Goal: Transaction & Acquisition: Purchase product/service

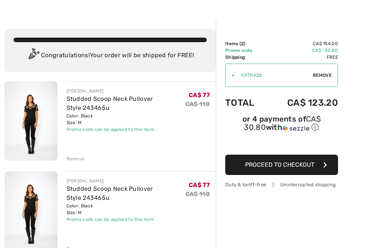
scroll to position [17, 0]
click at [292, 163] on span "Proceed to Checkout" at bounding box center [279, 164] width 69 height 7
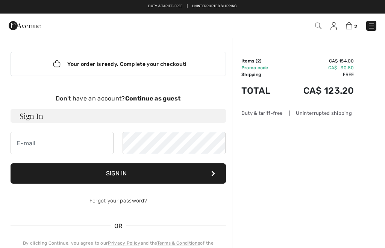
click at [168, 97] on strong "Continue as guest" at bounding box center [153, 98] width 56 height 7
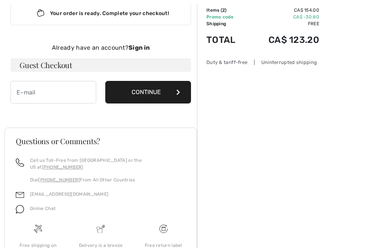
click at [160, 92] on button "Continue" at bounding box center [148, 92] width 86 height 23
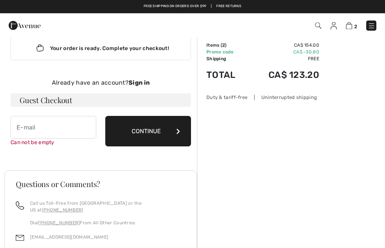
scroll to position [0, 0]
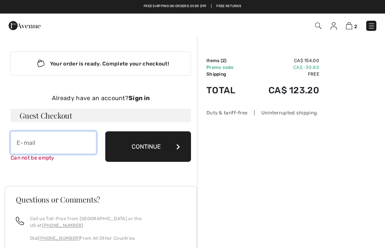
click at [26, 143] on input "email" at bounding box center [54, 142] width 86 height 23
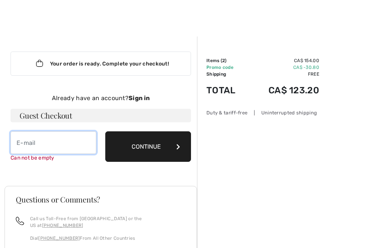
scroll to position [0, 0]
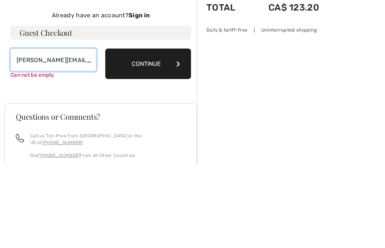
type input "sharon.lepetich@icloud.com"
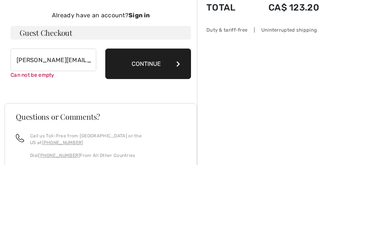
click at [151, 132] on button "Continue" at bounding box center [148, 147] width 86 height 30
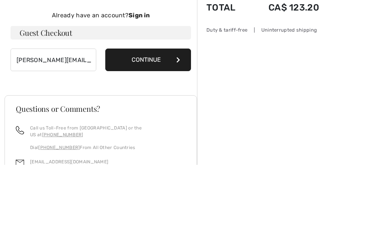
scroll to position [77, 0]
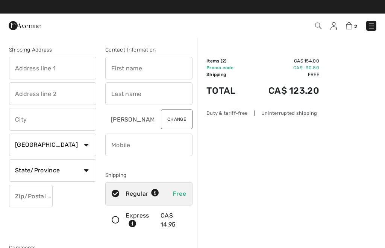
click at [24, 69] on input "text" at bounding box center [52, 68] width 87 height 23
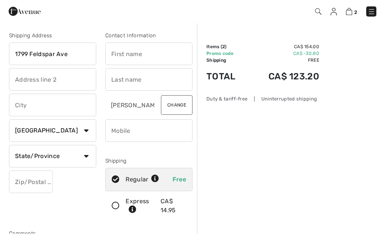
type input "1799 Feldspar Ave"
click at [127, 57] on input "text" at bounding box center [148, 68] width 87 height 23
type input "Sharon"
click at [124, 82] on input "text" at bounding box center [148, 93] width 87 height 23
type input "Lepetich"
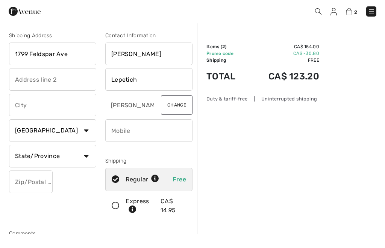
click at [29, 82] on input "text" at bounding box center [52, 93] width 87 height 23
click at [29, 108] on input "text" at bounding box center [52, 119] width 87 height 23
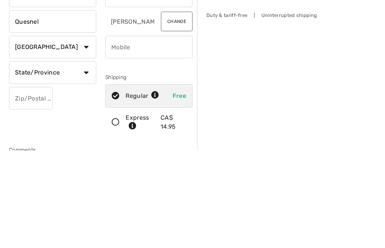
click at [84, 159] on select "State/Province Alberta British Columbia Manitoba New Brunswick Newfoundland and…" at bounding box center [52, 170] width 87 height 23
type input "Quesnel"
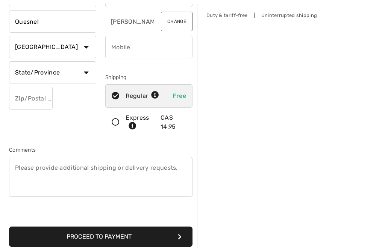
select select "BC"
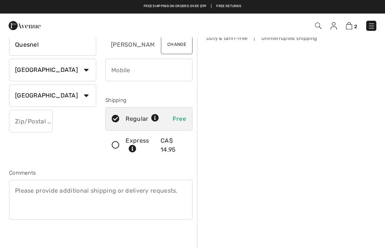
click at [123, 72] on input "phone" at bounding box center [148, 70] width 87 height 23
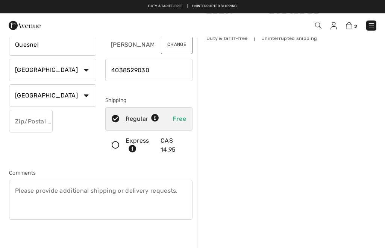
type input "4038529030"
click at [28, 121] on input "text" at bounding box center [31, 121] width 44 height 23
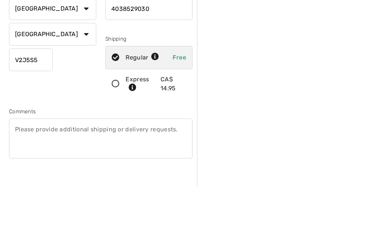
scroll to position [136, 0]
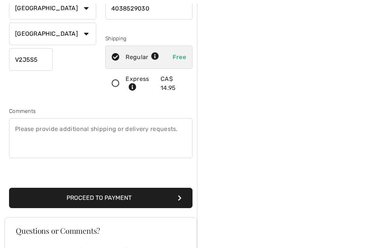
type input "V2J5S5"
click at [130, 198] on button "Proceed to Payment" at bounding box center [100, 198] width 183 height 20
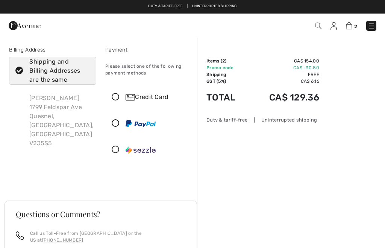
click at [132, 95] on img at bounding box center [130, 97] width 9 height 6
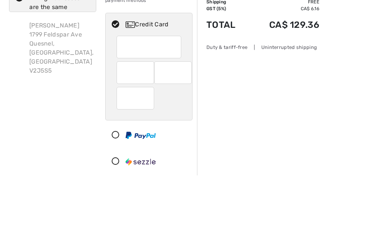
scroll to position [73, 0]
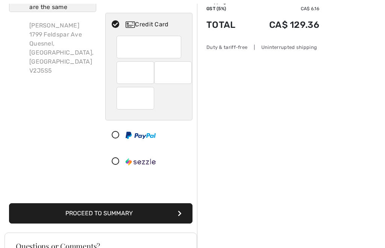
click at [177, 81] on div at bounding box center [173, 72] width 38 height 23
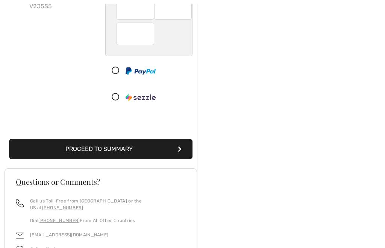
scroll to position [136, 0]
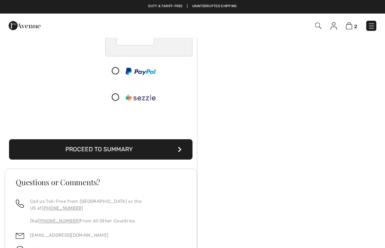
click at [120, 150] on button "Proceed to Summary" at bounding box center [100, 149] width 183 height 20
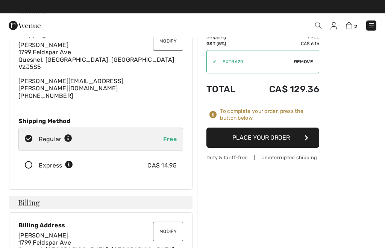
scroll to position [38, 0]
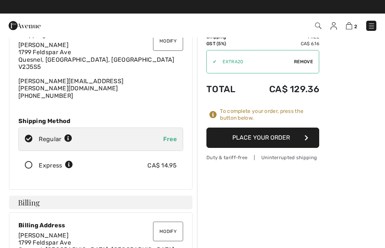
click at [270, 137] on button "Place Your Order" at bounding box center [262, 137] width 113 height 20
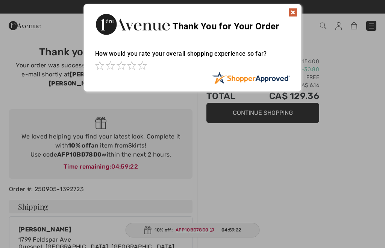
click at [296, 10] on img at bounding box center [292, 12] width 9 height 9
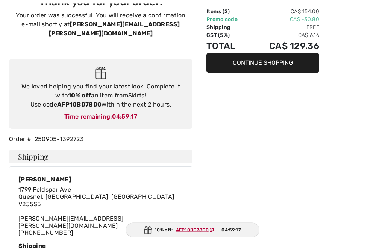
scroll to position [50, 0]
click at [85, 101] on strong "AFP10BD78D0" at bounding box center [79, 104] width 44 height 7
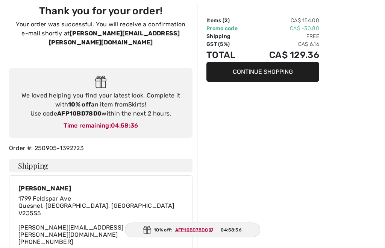
scroll to position [41, 0]
click at [138, 101] on link "Skirts" at bounding box center [136, 104] width 17 height 7
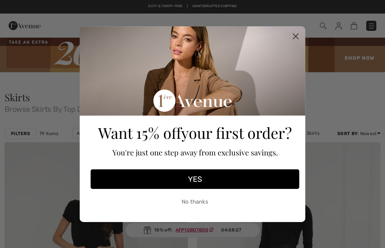
checkbox input "true"
click at [297, 37] on icon "Close dialog" at bounding box center [295, 35] width 5 height 5
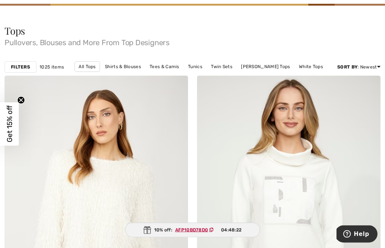
scroll to position [67, 0]
click at [20, 71] on div "Filters" at bounding box center [21, 66] width 32 height 11
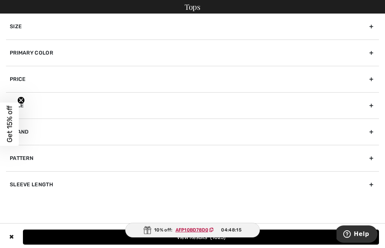
scroll to position [159, 0]
click at [368, 134] on div "Brand" at bounding box center [192, 131] width 373 height 26
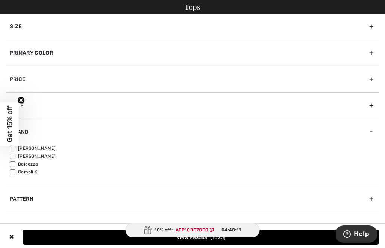
click at [47, 156] on label "[PERSON_NAME]" at bounding box center [194, 156] width 369 height 7
click at [15, 156] on input"] "[PERSON_NAME]" at bounding box center [13, 156] width 6 height 6
checkbox input"] "true"
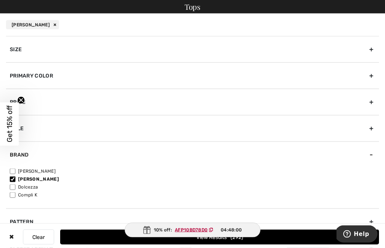
scroll to position [768, 0]
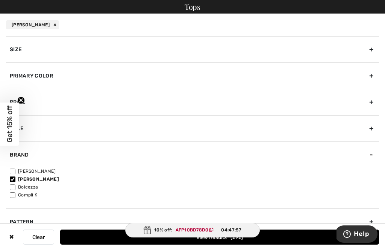
click at [10, 244] on div "✖" at bounding box center [11, 236] width 11 height 15
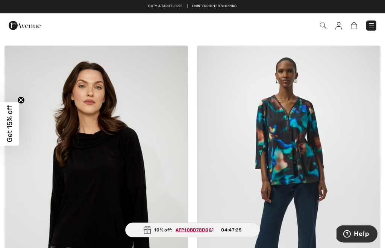
scroll to position [4000, 0]
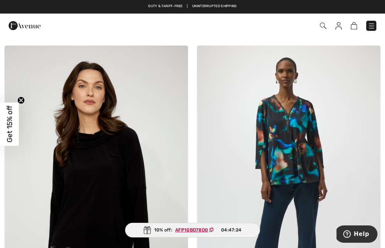
click at [373, 29] on img at bounding box center [372, 26] width 8 height 8
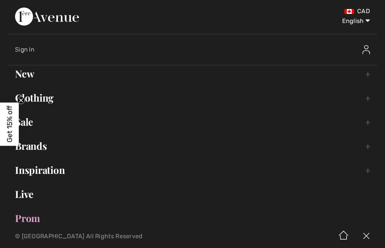
click at [49, 147] on link "Brands Open submenu" at bounding box center [193, 146] width 370 height 17
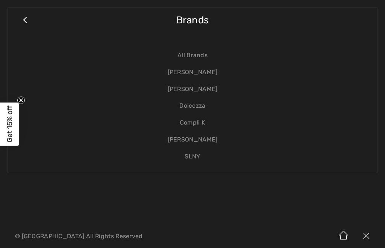
click at [209, 89] on link "[PERSON_NAME]" at bounding box center [192, 89] width 354 height 17
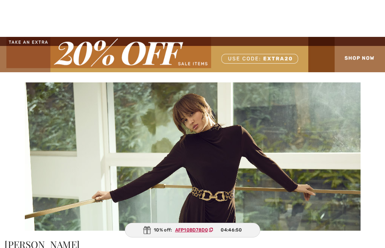
scroll to position [19, 0]
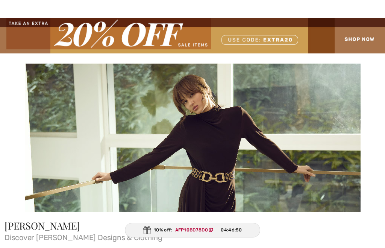
checkbox input "true"
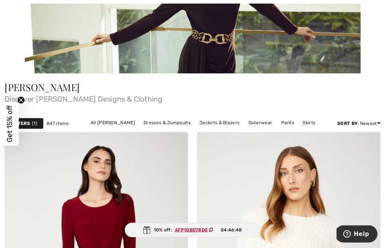
scroll to position [176, 0]
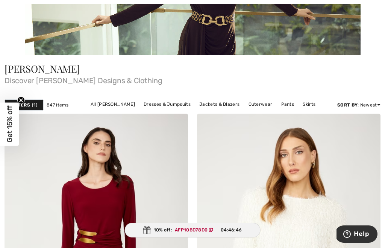
click at [31, 102] on div "Filters 1" at bounding box center [24, 104] width 39 height 11
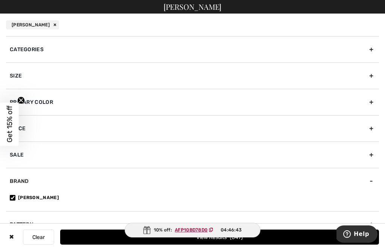
scroll to position [0, 0]
click at [17, 234] on div "✖" at bounding box center [11, 236] width 11 height 15
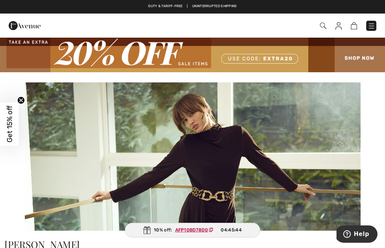
click at [324, 26] on img at bounding box center [323, 26] width 6 height 6
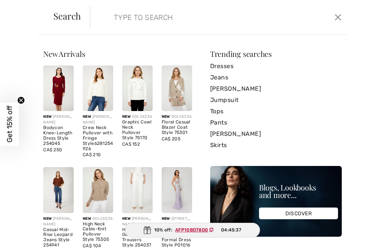
click at [225, 109] on link "Tops" at bounding box center [276, 111] width 132 height 11
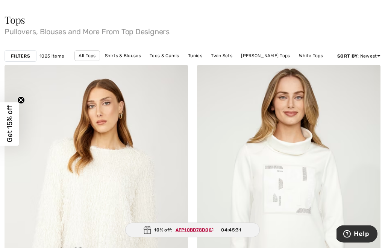
scroll to position [77, 0]
click at [20, 53] on strong "Filters" at bounding box center [20, 56] width 19 height 7
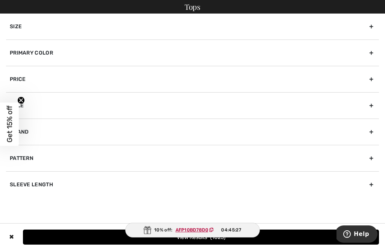
click at [373, 130] on div "Brand" at bounding box center [192, 131] width 373 height 26
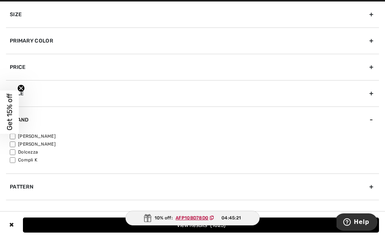
scroll to position [198, 0]
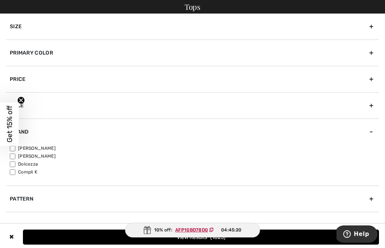
click at [11, 132] on span "Get 15% off" at bounding box center [9, 124] width 9 height 37
click at [12, 137] on span "Get 15% off" at bounding box center [9, 124] width 9 height 37
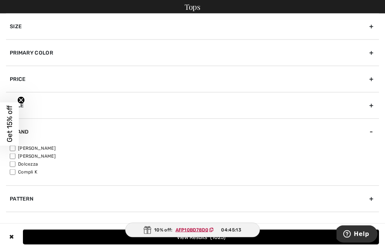
scroll to position [292, 0]
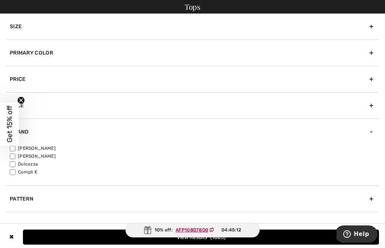
click at [17, 132] on span "Get 15% off" at bounding box center [9, 123] width 19 height 43
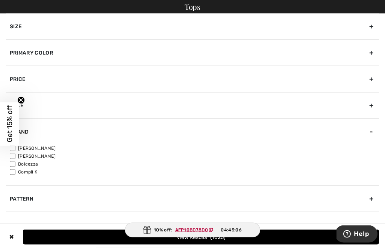
scroll to position [507, 0]
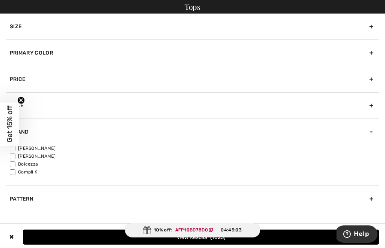
click at [9, 244] on div "✖" at bounding box center [11, 236] width 11 height 15
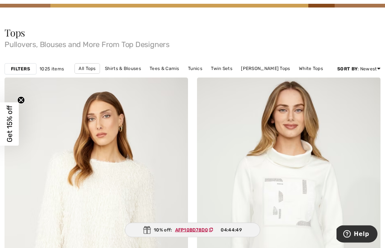
scroll to position [65, 0]
click at [22, 65] on strong "Filters" at bounding box center [20, 68] width 19 height 7
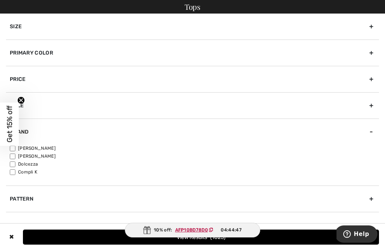
click at [11, 136] on span "Get 15% off" at bounding box center [9, 124] width 9 height 37
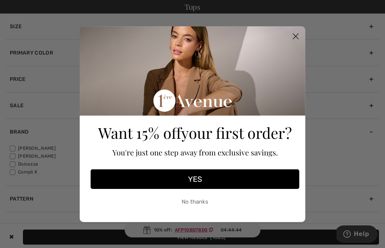
click at [295, 42] on circle "Close dialog" at bounding box center [295, 36] width 12 height 12
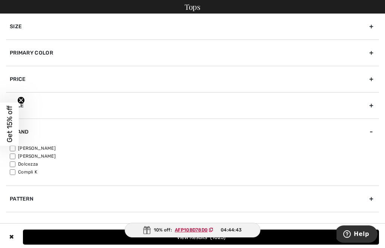
click at [17, 139] on span "Get 15% off" at bounding box center [9, 123] width 19 height 43
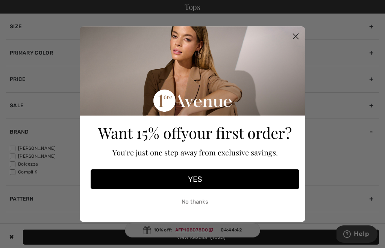
click at [300, 42] on circle "Close dialog" at bounding box center [295, 36] width 12 height 12
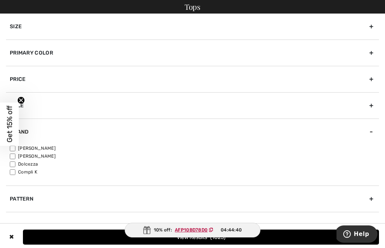
scroll to position [0, 0]
click at [19, 153] on label "[PERSON_NAME]" at bounding box center [194, 156] width 369 height 7
click at [15, 153] on input"] "[PERSON_NAME]" at bounding box center [13, 156] width 6 height 6
checkbox input"] "true"
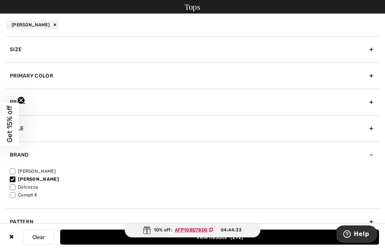
click at [12, 236] on div "✖" at bounding box center [11, 236] width 11 height 15
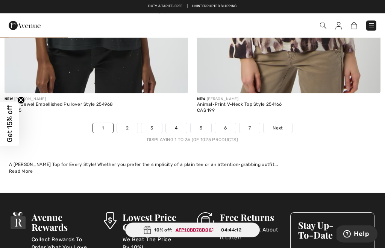
scroll to position [5789, 0]
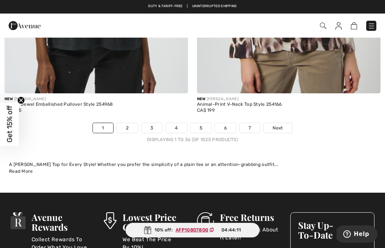
click at [280, 124] on span "Next" at bounding box center [278, 127] width 10 height 7
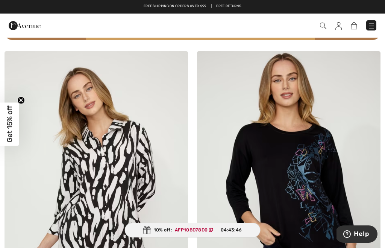
scroll to position [3896, 0]
click at [370, 29] on img at bounding box center [372, 26] width 8 height 8
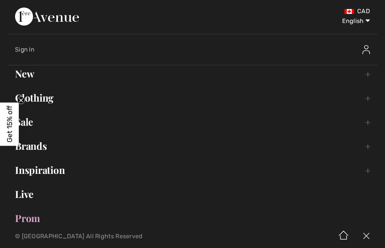
click at [47, 148] on link "Brands Open submenu" at bounding box center [193, 146] width 370 height 17
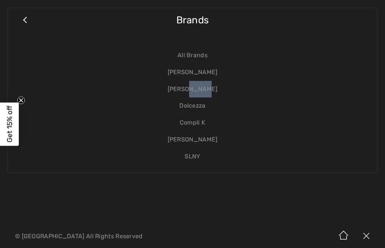
click at [188, 93] on link "[PERSON_NAME]" at bounding box center [192, 89] width 354 height 17
click at [182, 87] on link "[PERSON_NAME]" at bounding box center [192, 89] width 354 height 17
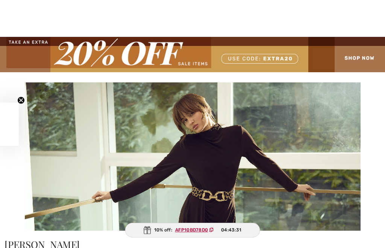
checkbox input "true"
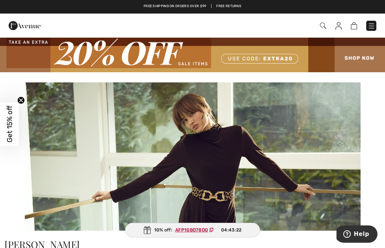
click at [323, 26] on img at bounding box center [323, 26] width 6 height 6
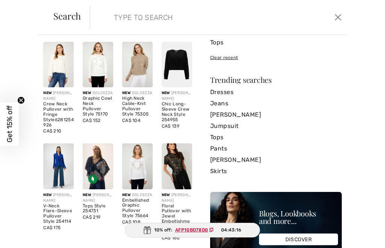
scroll to position [13, 0]
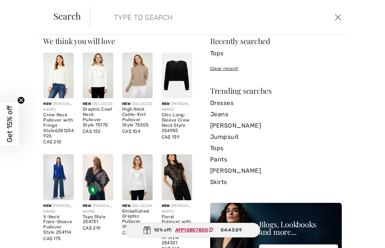
click at [116, 14] on input "search" at bounding box center [192, 17] width 168 height 23
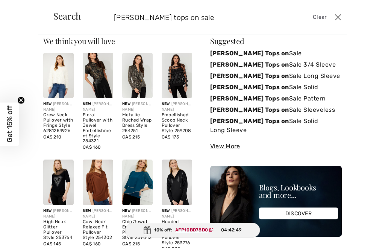
type input "Frank Lyman tops on sale"
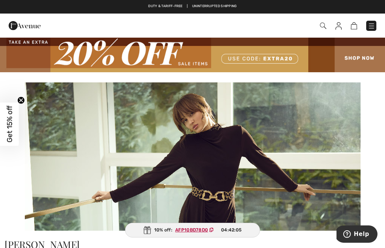
click at [324, 26] on img at bounding box center [323, 26] width 6 height 6
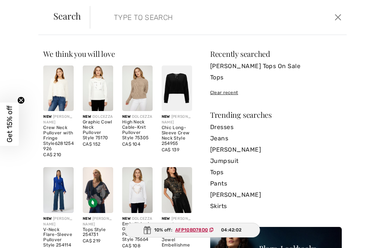
click at [117, 20] on input "search" at bounding box center [192, 17] width 168 height 23
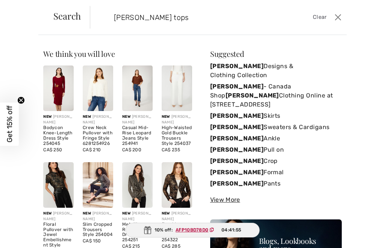
type input "Frank Lyman tops"
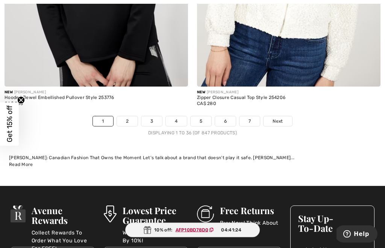
scroll to position [5819, 0]
click at [282, 118] on span "Next" at bounding box center [278, 121] width 10 height 7
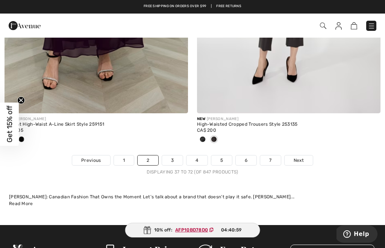
scroll to position [5817, 0]
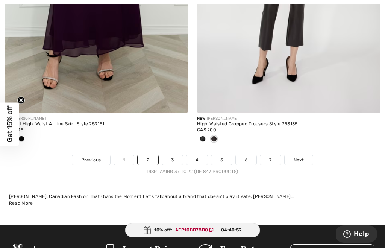
click at [304, 156] on link "Next" at bounding box center [299, 160] width 28 height 10
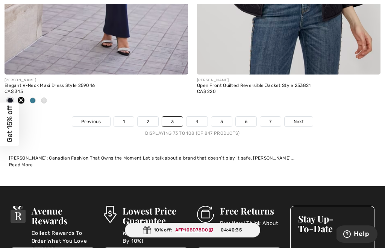
scroll to position [5857, 0]
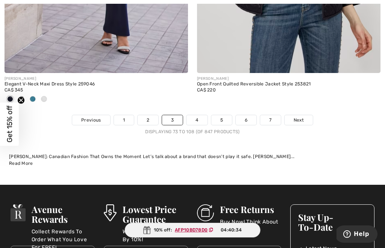
click at [276, 115] on link "7" at bounding box center [270, 120] width 20 height 10
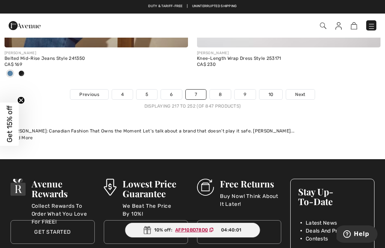
scroll to position [5919, 0]
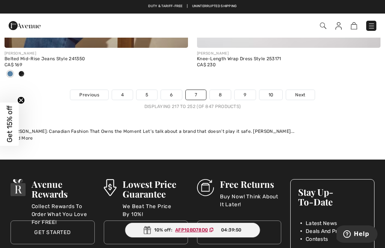
click at [273, 90] on link "10" at bounding box center [270, 95] width 23 height 10
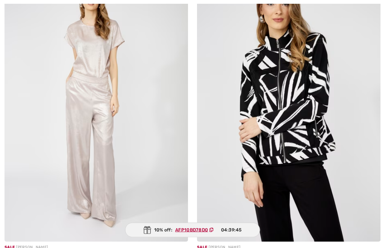
scroll to position [340, 0]
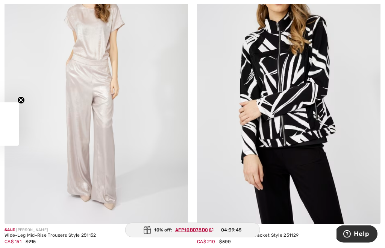
checkbox input "true"
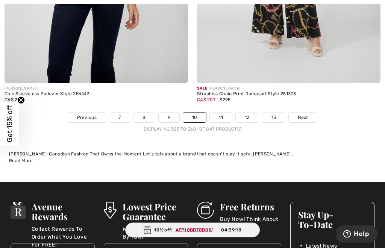
scroll to position [5860, 0]
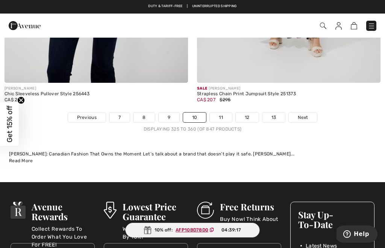
click at [223, 112] on link "11" at bounding box center [221, 117] width 22 height 10
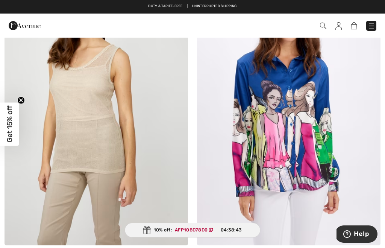
scroll to position [4627, 0]
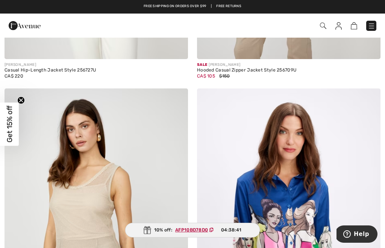
click at [324, 26] on img at bounding box center [323, 26] width 6 height 6
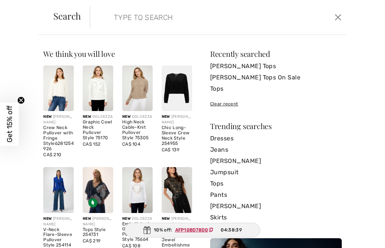
click at [115, 14] on input "search" at bounding box center [192, 17] width 168 height 23
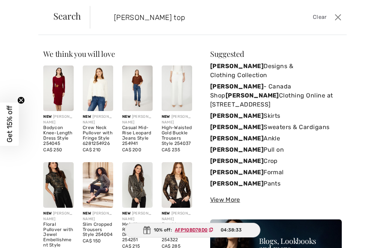
type input "Frank Lyman tops"
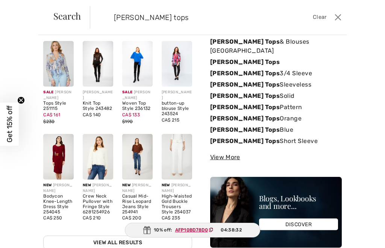
scroll to position [24, 0]
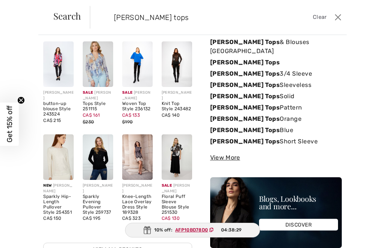
click at [256, 59] on strong "[PERSON_NAME] Tops" at bounding box center [245, 62] width 70 height 7
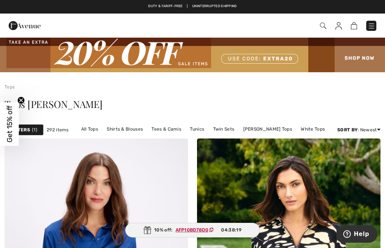
click at [321, 26] on img at bounding box center [323, 26] width 6 height 6
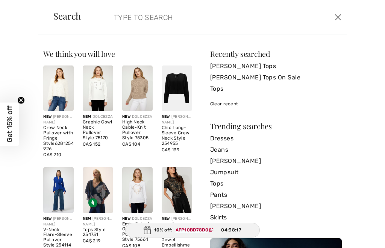
click at [101, 18] on form "Clear" at bounding box center [211, 17] width 243 height 23
click at [100, 18] on form "Clear" at bounding box center [211, 17] width 243 height 23
click at [109, 20] on input "search" at bounding box center [192, 17] width 168 height 23
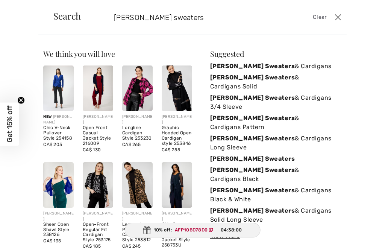
type input "Frank Lyman sweaters"
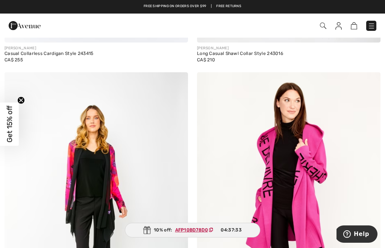
scroll to position [3542, 0]
